Goal: Task Accomplishment & Management: Manage account settings

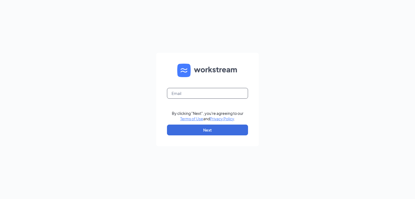
click at [190, 89] on input "text" at bounding box center [207, 93] width 81 height 11
type input "quentin.golden@localpubliceatery.com"
click at [195, 131] on button "Next" at bounding box center [207, 130] width 81 height 11
click at [185, 92] on input "text" at bounding box center [207, 93] width 81 height 11
type input "[PERSON_NAME][EMAIL_ADDRESS][DOMAIN_NAME]"
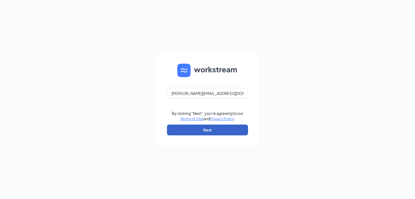
click at [192, 131] on button "Next" at bounding box center [207, 130] width 81 height 11
